Goal: Information Seeking & Learning: Learn about a topic

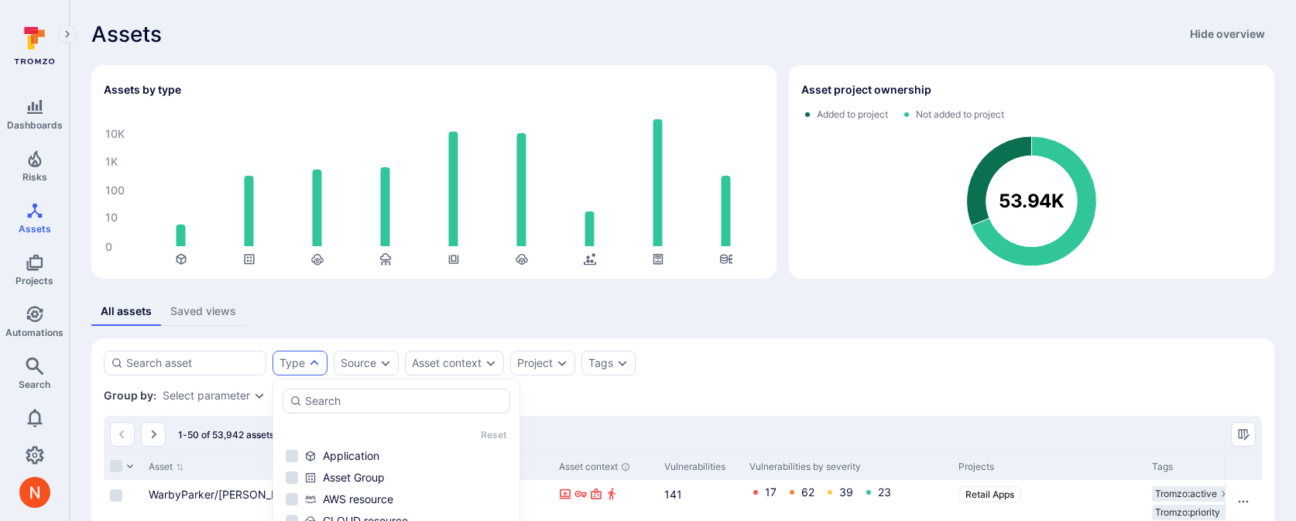
scroll to position [229, 0]
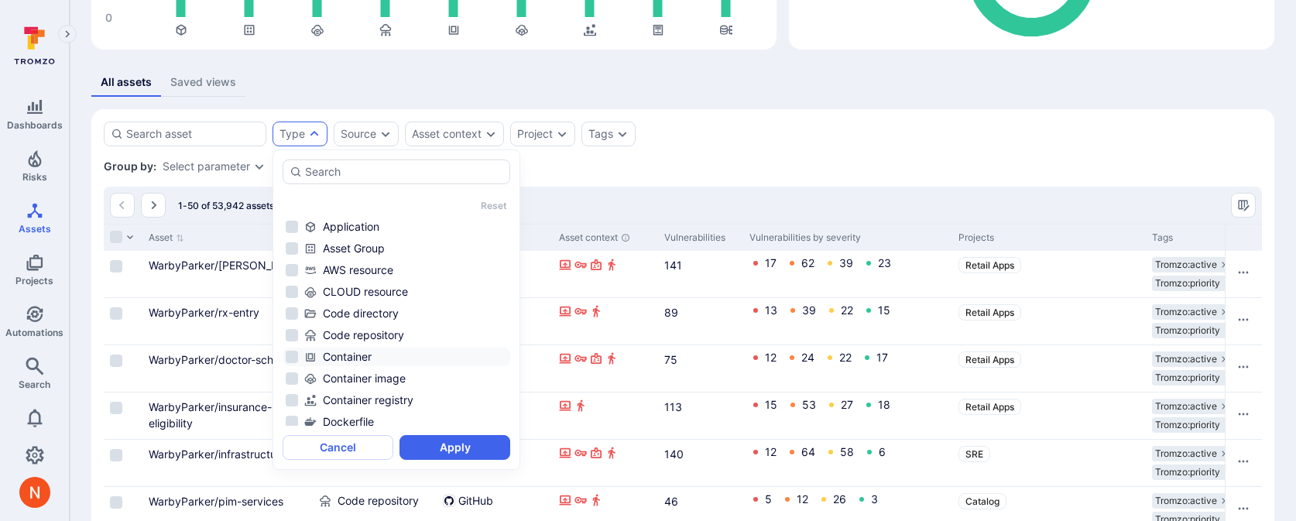
click at [366, 358] on div "Container" at bounding box center [405, 356] width 203 height 15
click at [433, 443] on button "Apply" at bounding box center [455, 447] width 111 height 25
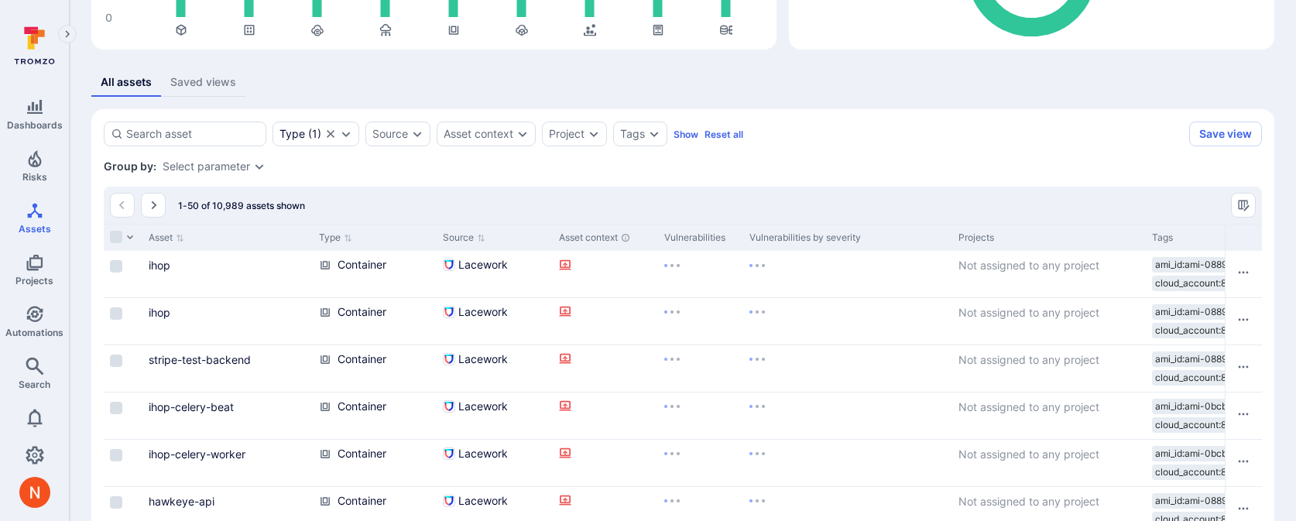
click at [160, 265] on link "ihop" at bounding box center [160, 265] width 22 height 13
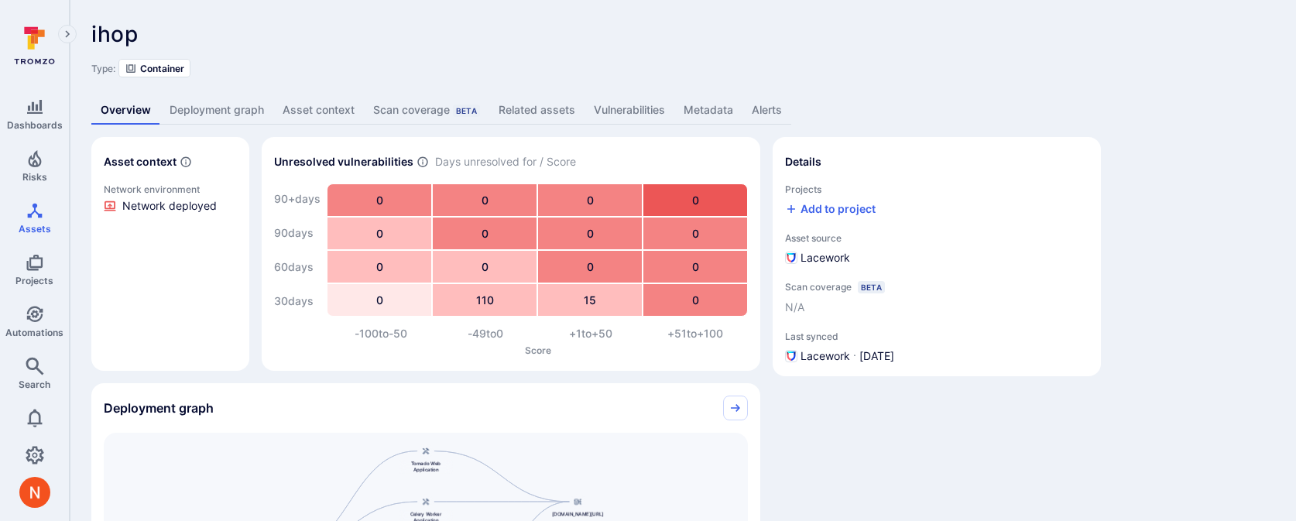
click at [695, 112] on link "Metadata" at bounding box center [708, 110] width 68 height 29
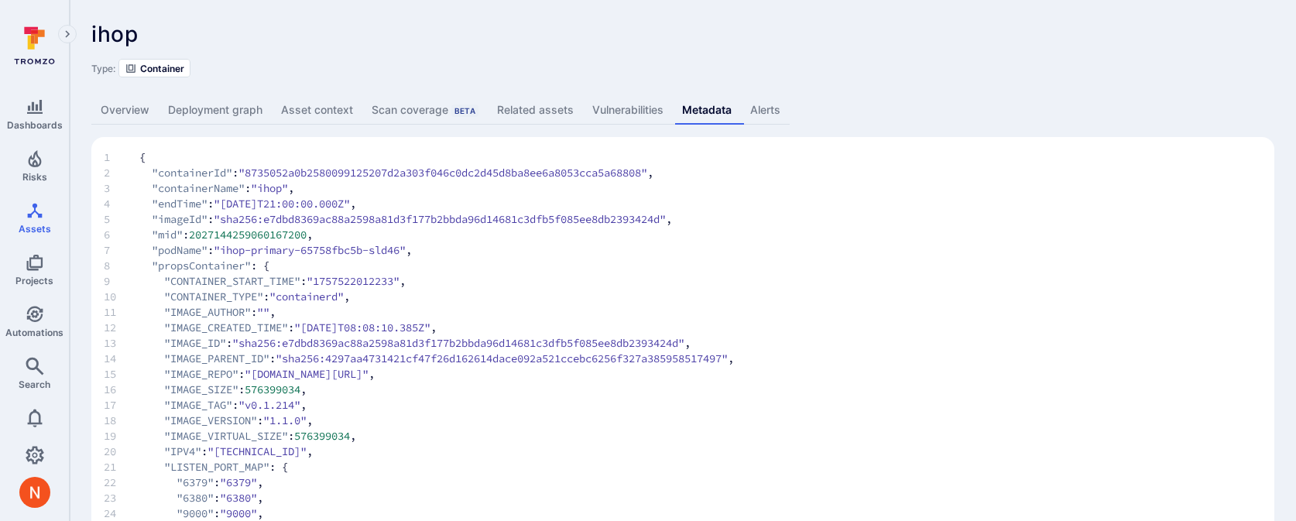
click at [554, 119] on link "Related assets" at bounding box center [535, 110] width 95 height 29
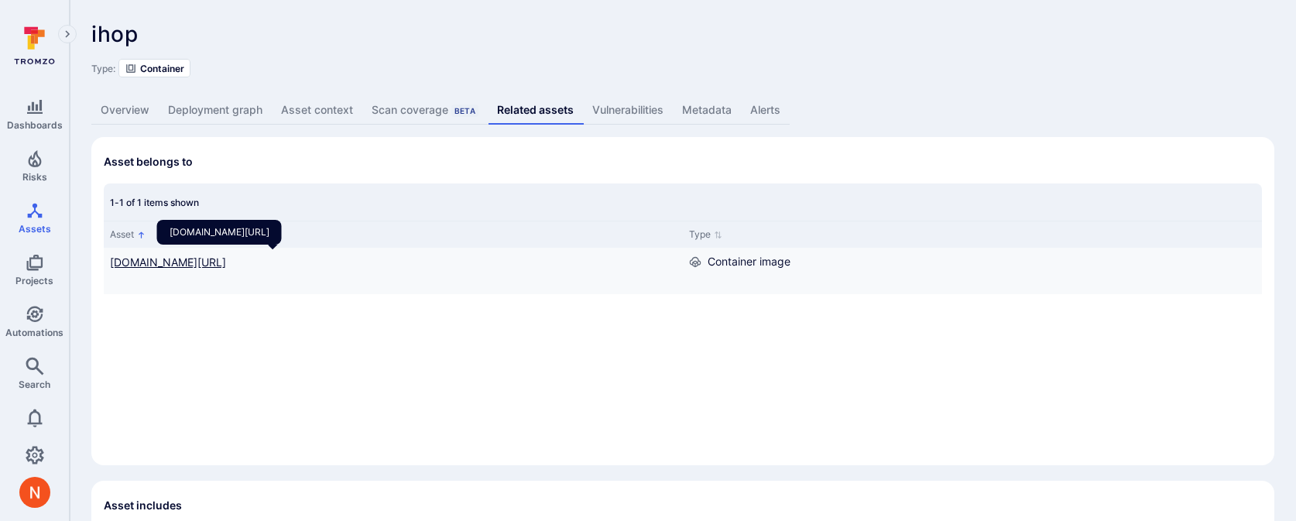
click at [195, 264] on link "[DOMAIN_NAME][URL]" at bounding box center [168, 262] width 116 height 13
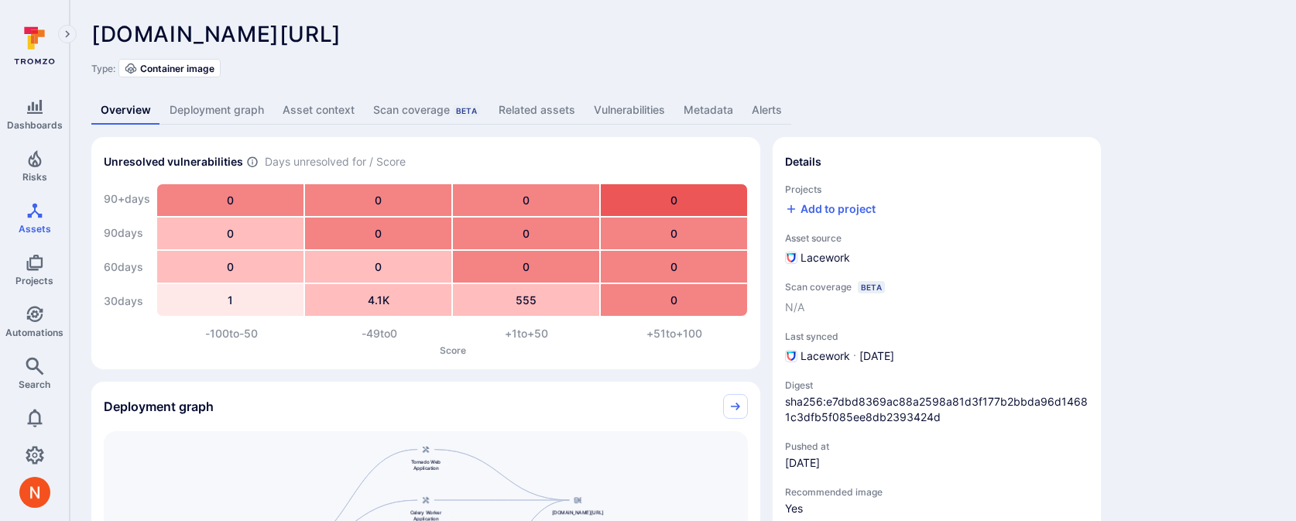
click at [719, 115] on link "Metadata" at bounding box center [708, 110] width 68 height 29
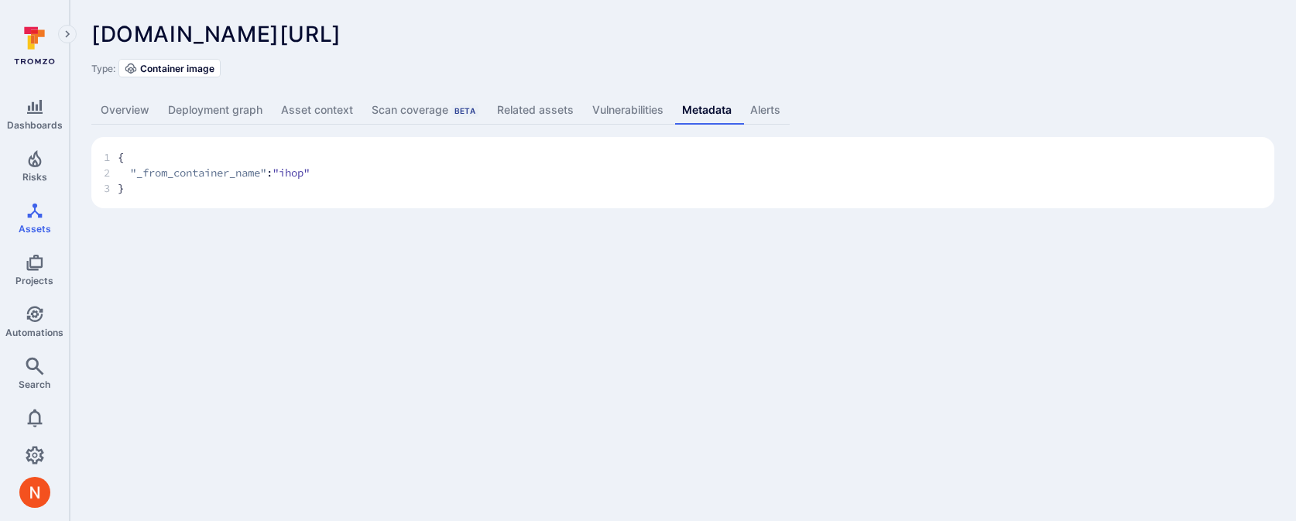
click at [614, 101] on link "Vulnerabilities" at bounding box center [628, 110] width 90 height 29
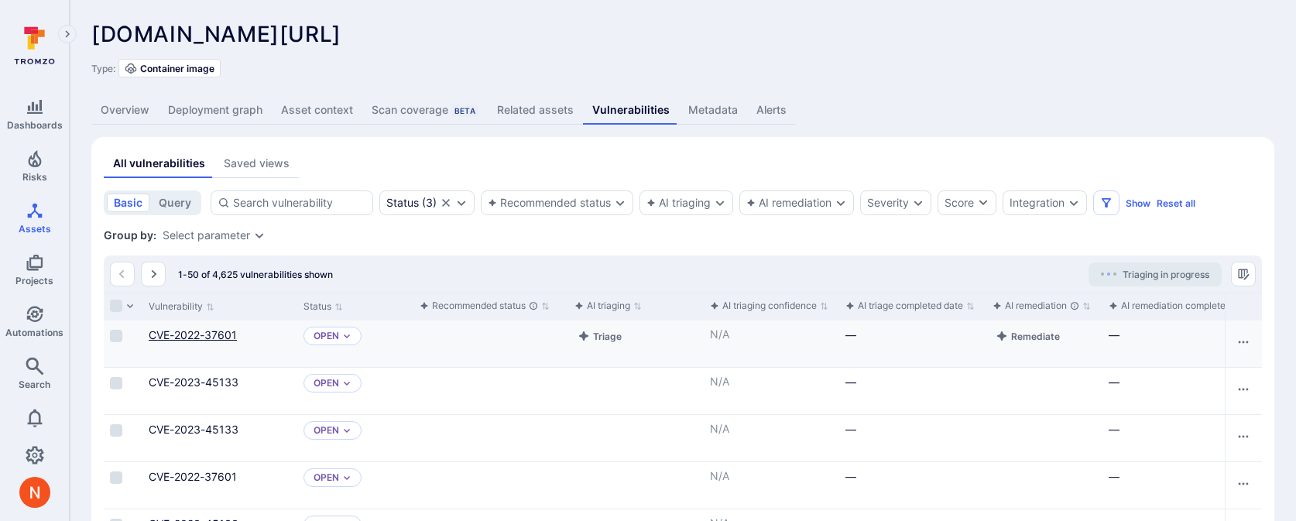
click at [215, 335] on link "CVE-2022-37601" at bounding box center [193, 334] width 88 height 13
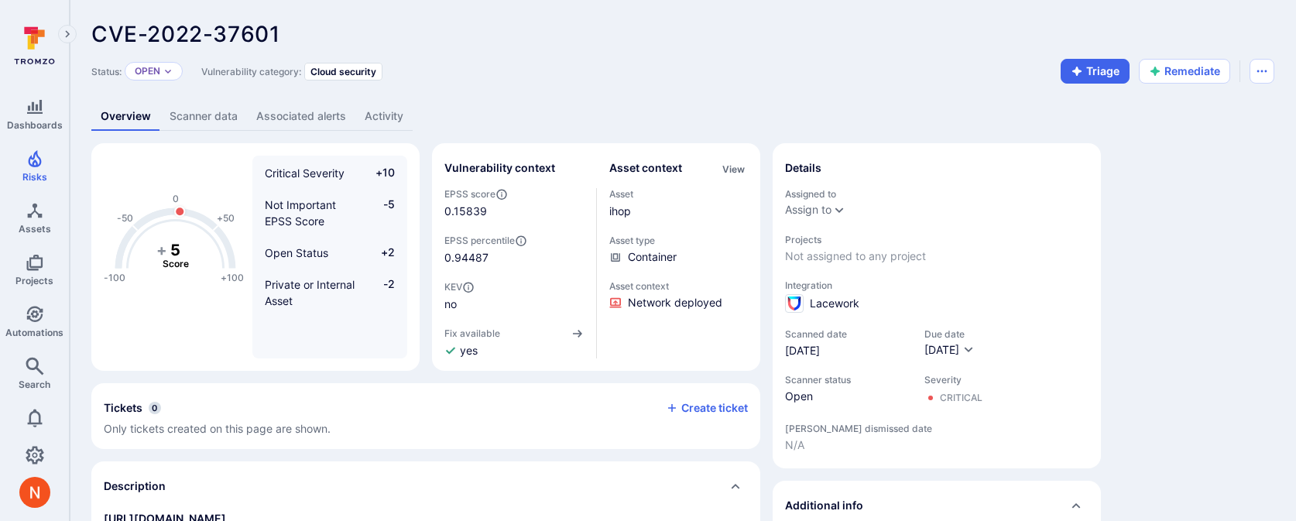
click at [188, 106] on link "Scanner data" at bounding box center [203, 116] width 87 height 29
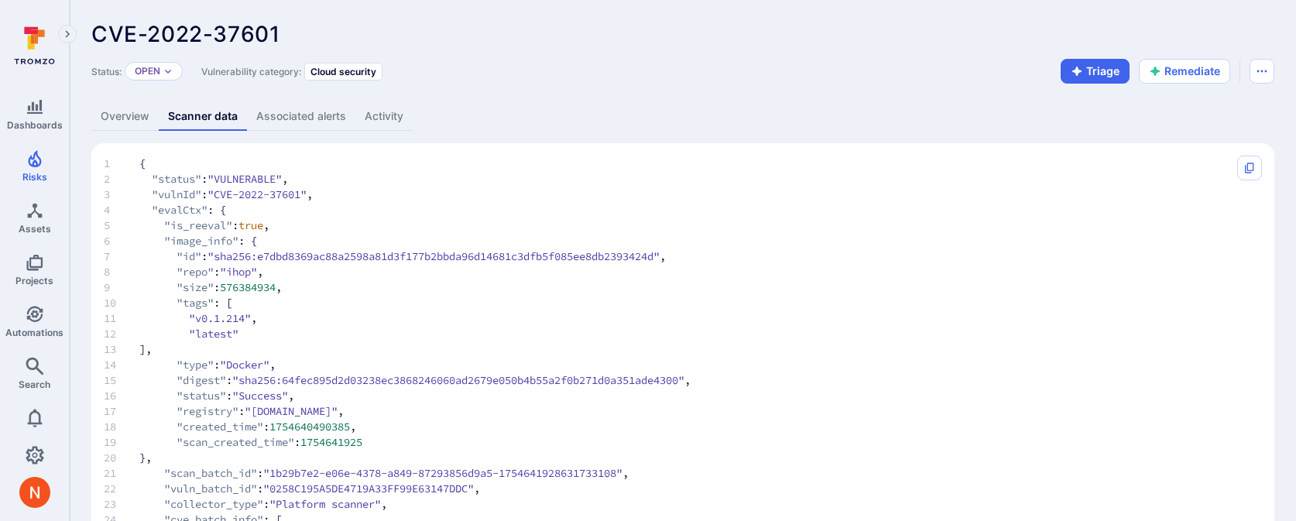
click at [166, 110] on link "Scanner data" at bounding box center [203, 116] width 88 height 29
click at [131, 112] on link "Overview" at bounding box center [124, 116] width 67 height 29
